Goal: Task Accomplishment & Management: Complete application form

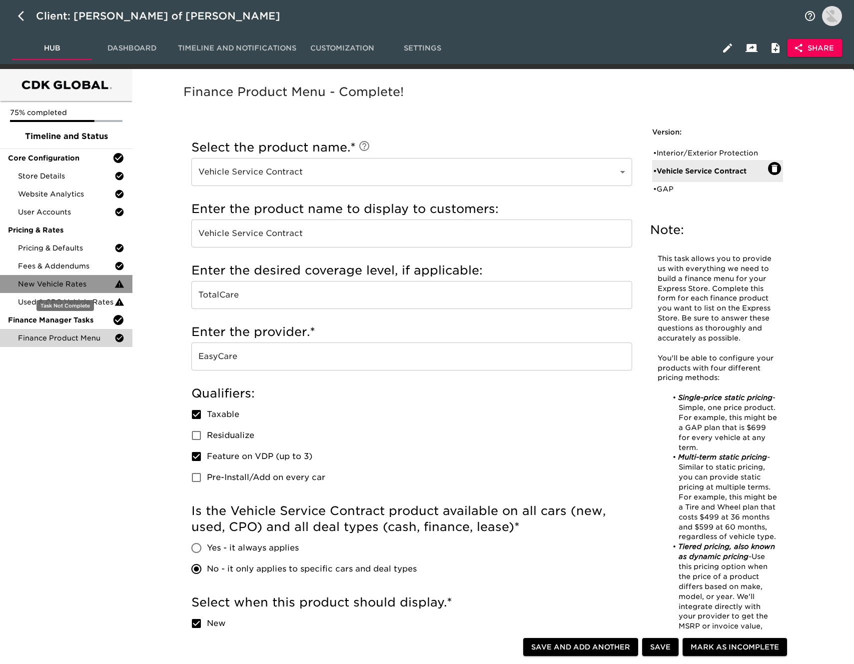
click at [65, 279] on span "New Vehicle Rates" at bounding box center [66, 284] width 96 height 10
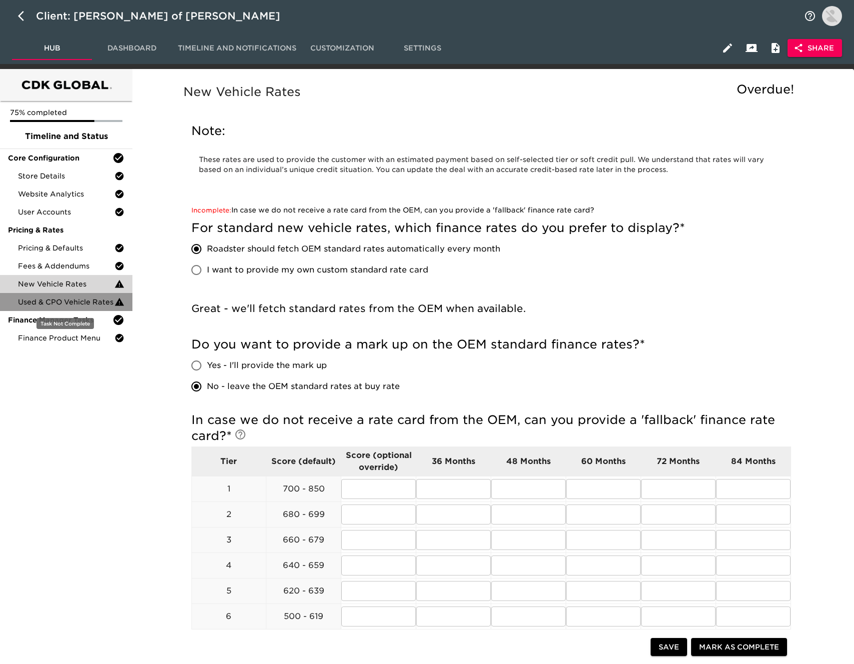
click at [92, 298] on span "Used & CPO Vehicle Rates" at bounding box center [66, 302] width 96 height 10
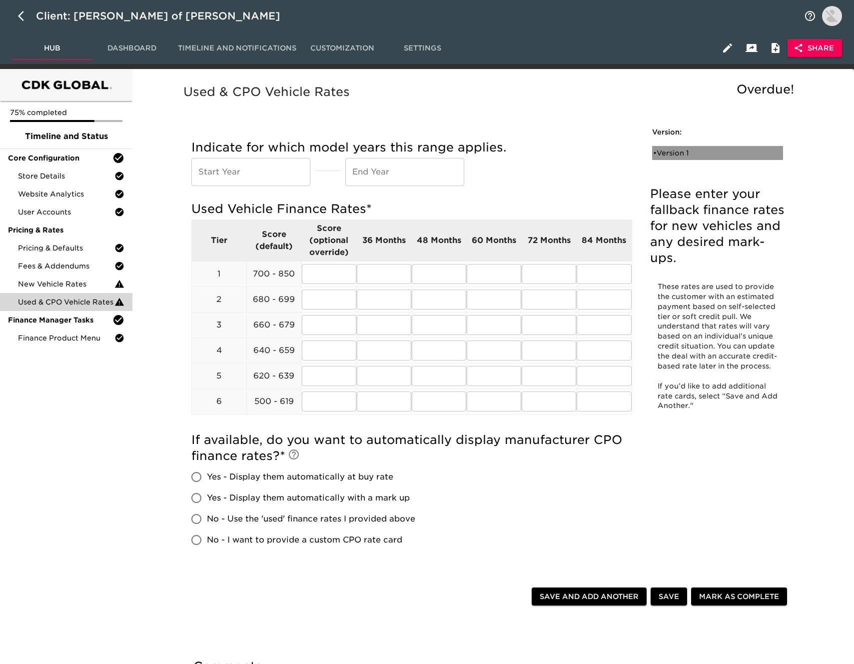
click at [685, 158] on div "• Version 1" at bounding box center [717, 153] width 131 height 14
radio input "true"
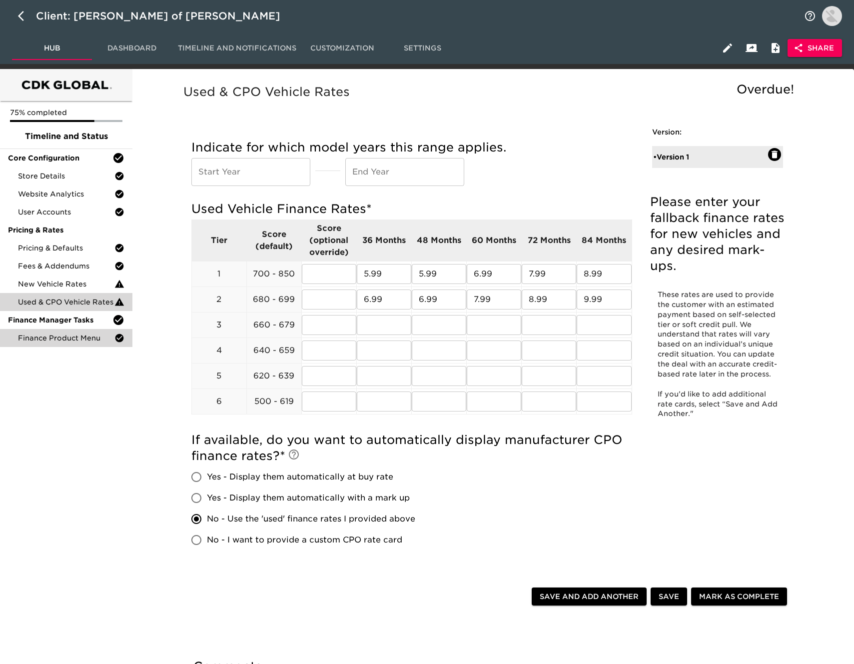
click at [76, 340] on span "Finance Product Menu" at bounding box center [66, 338] width 96 height 10
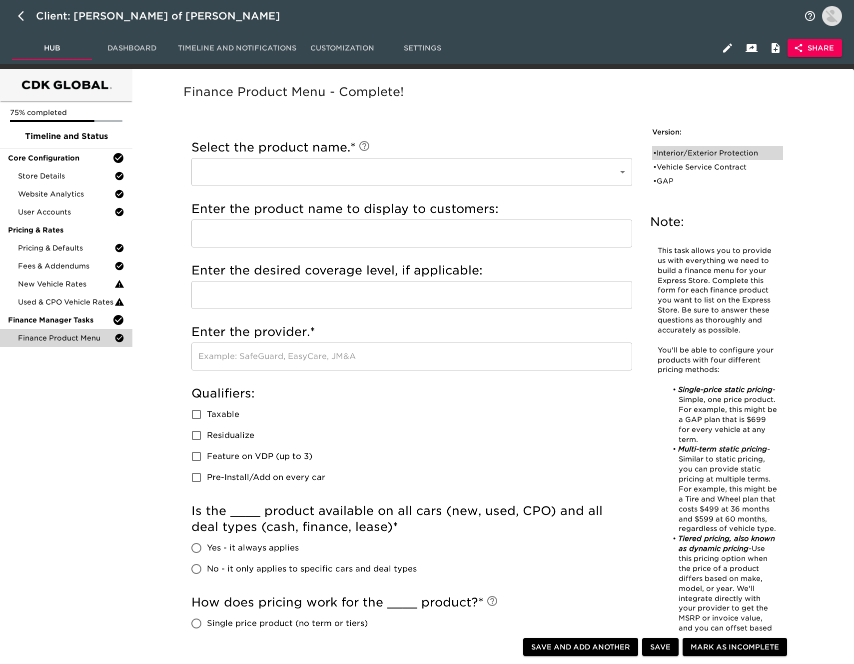
drag, startPoint x: 714, startPoint y: 153, endPoint x: 718, endPoint y: 165, distance: 12.3
click at [714, 153] on div "• Interior/Exterior Protection" at bounding box center [710, 153] width 115 height 10
type input "Interior/Exterior Protection"
type input "ResistALL"
type input "EasyCase"
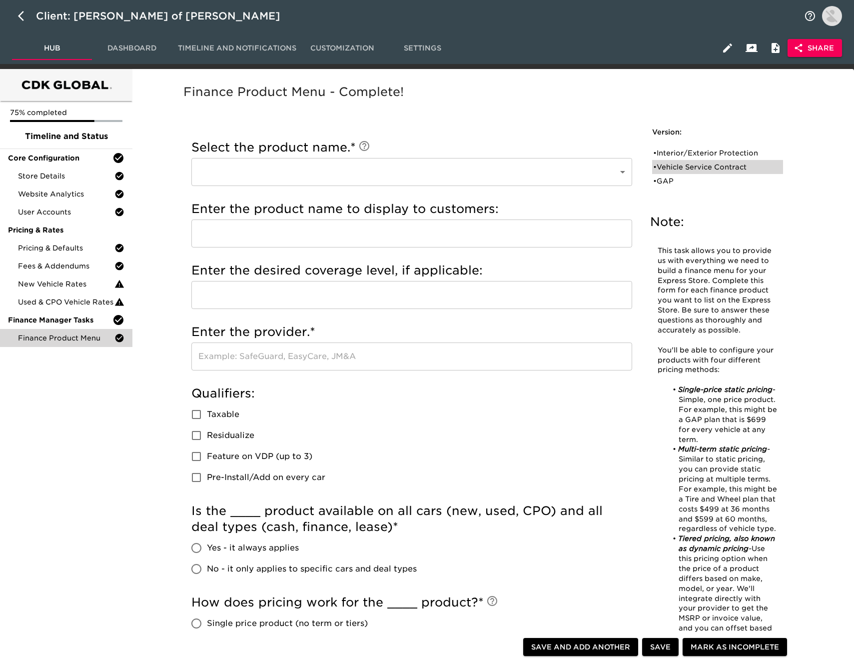
checkbox input "true"
radio input "true"
type input "999.00"
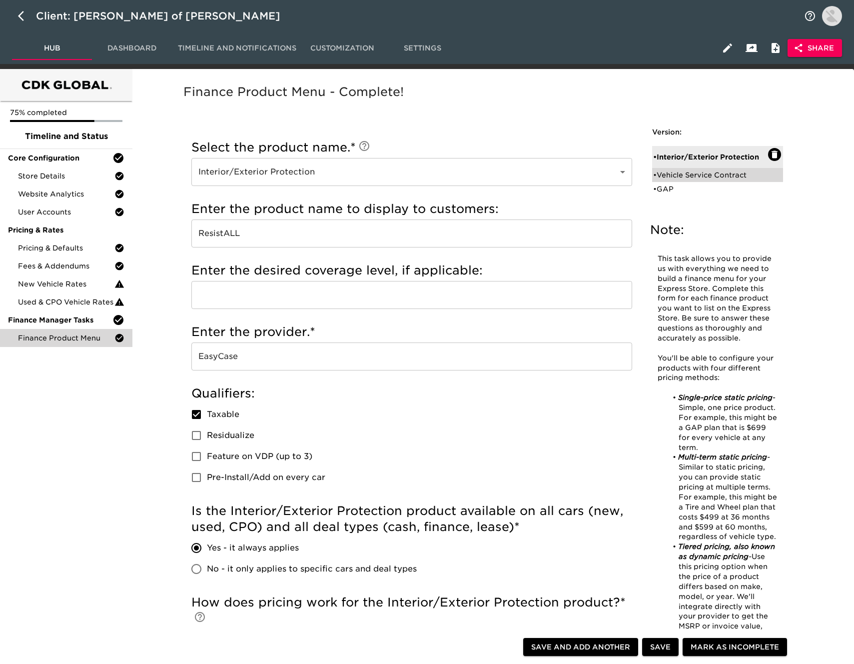
click at [704, 177] on div "• Vehicle Service Contract" at bounding box center [710, 175] width 115 height 10
type input "Vehicle Service Contract"
type input "TotalCare"
type input "EasyCare"
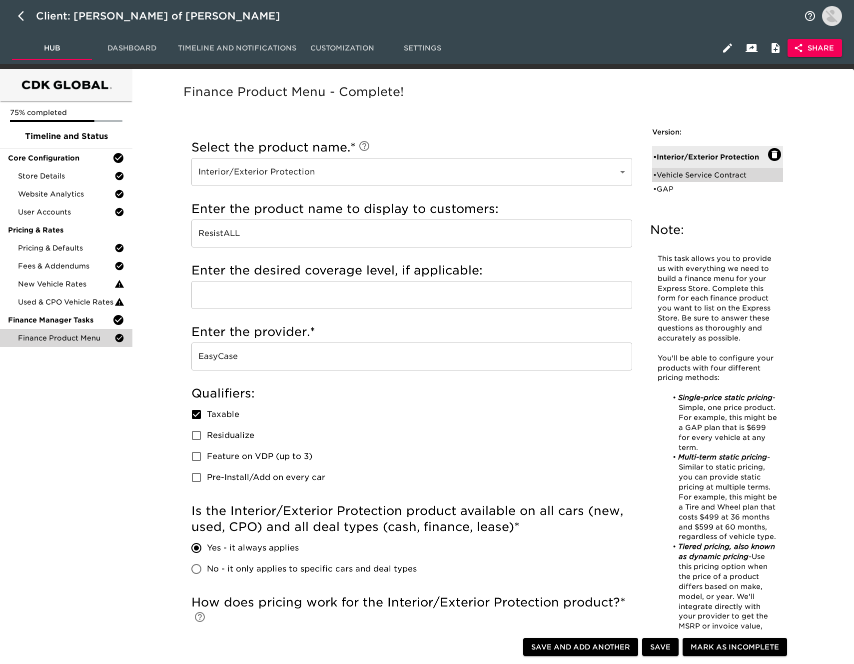
checkbox input "true"
radio input "false"
radio input "true"
checkbox input "true"
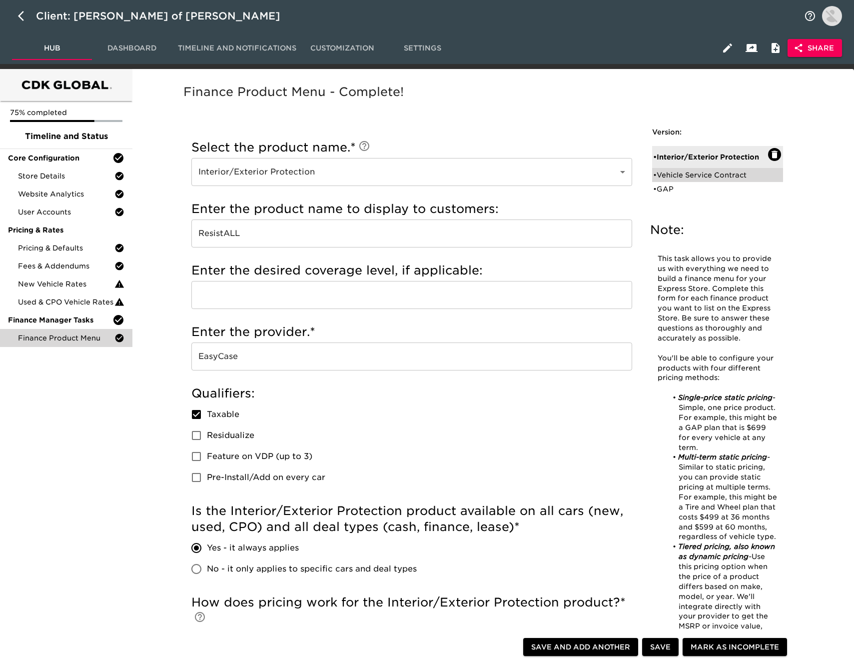
checkbox input "true"
radio input "false"
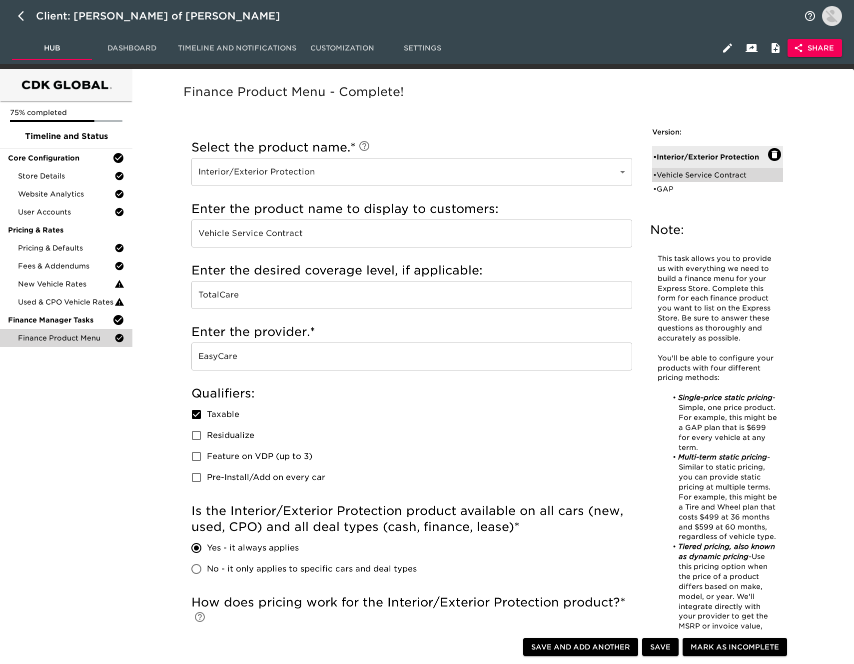
radio input "true"
type input "020188"
radio input "true"
type input "2500"
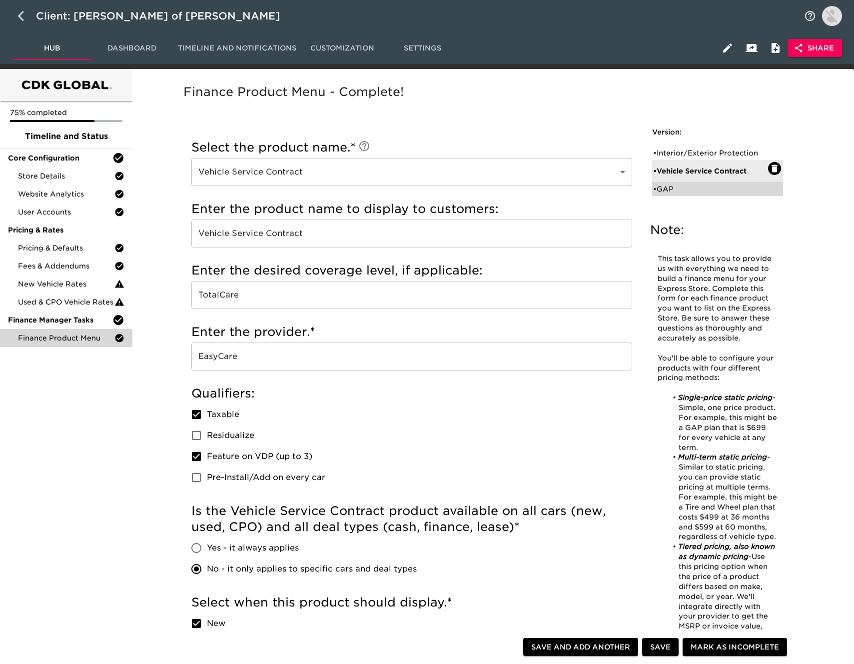
click at [684, 190] on div "• GAP" at bounding box center [710, 189] width 115 height 10
type input "GAP"
type input "Gap Protection"
type input "National Auto Care"
checkbox input "true"
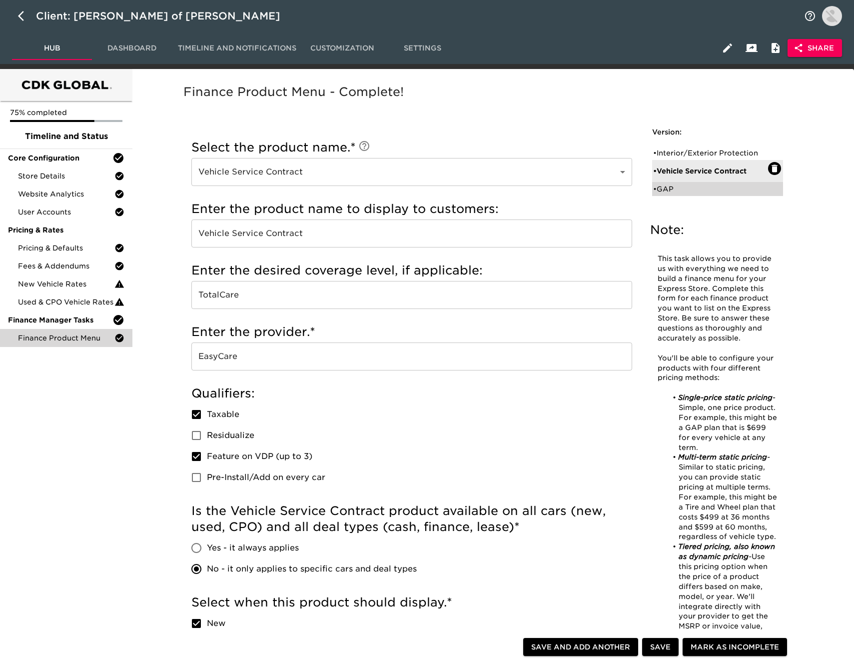
checkbox input "false"
radio input "true"
checkbox input "true"
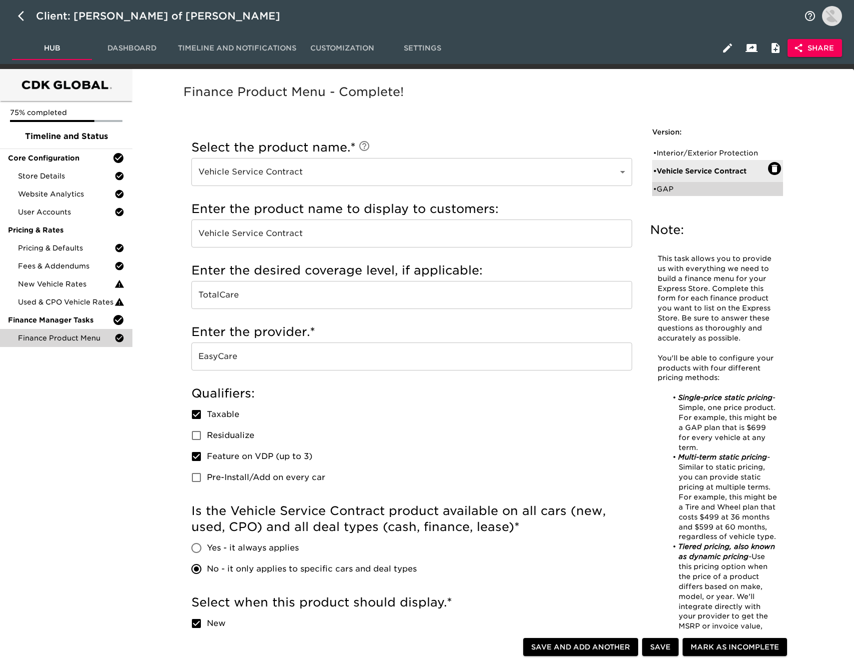
checkbox input "false"
checkbox input "true"
radio input "true"
radio input "false"
type input "1200.00"
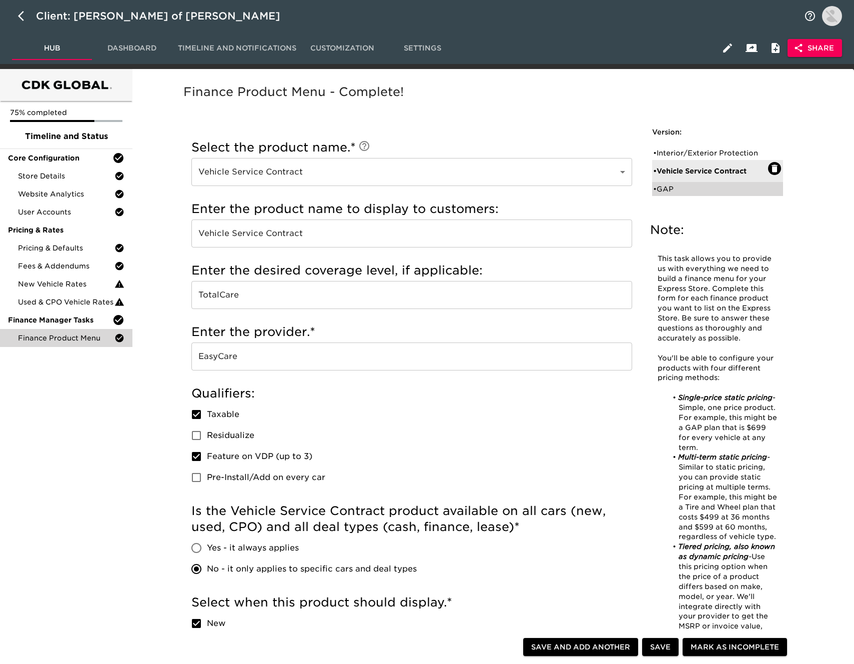
radio input "false"
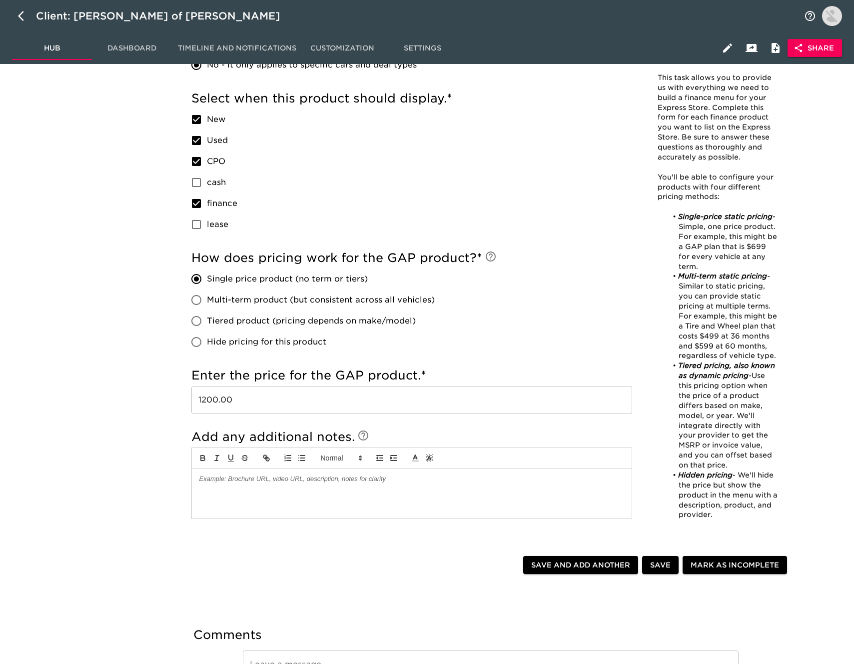
scroll to position [505, 0]
